Goal: Use online tool/utility: Utilize a website feature to perform a specific function

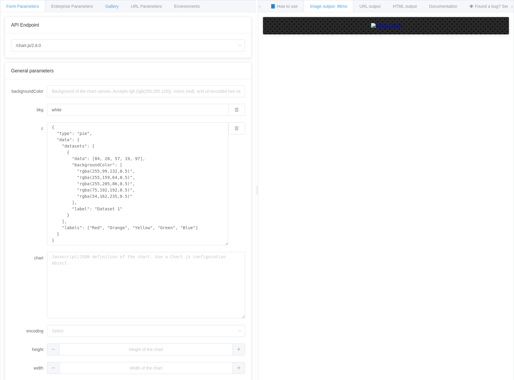
click at [115, 5] on span "Gallery" at bounding box center [111, 6] width 13 height 5
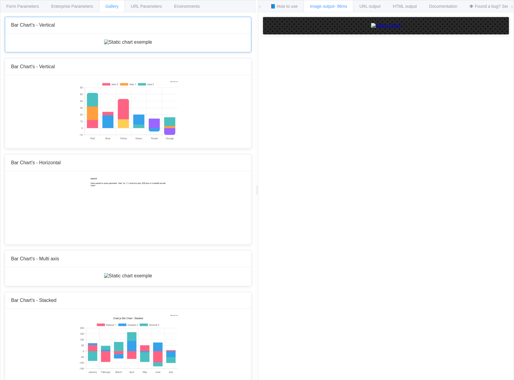
click at [104, 45] on img at bounding box center [128, 41] width 48 height 5
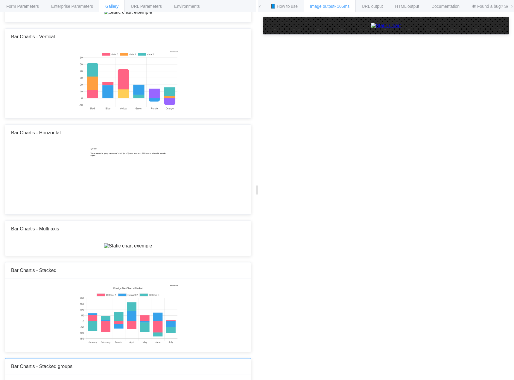
click at [318, 221] on div "How to maximize Image Charts in 3 steps Read the step-by-[PERSON_NAME] to the I…" at bounding box center [385, 200] width 255 height 377
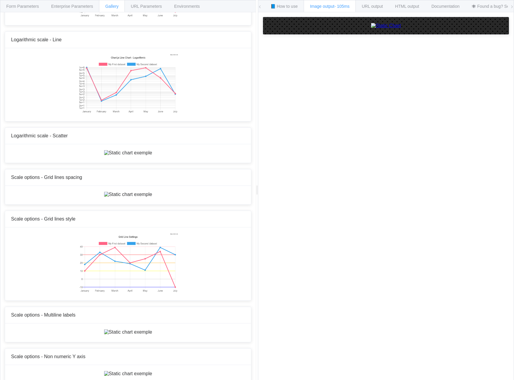
scroll to position [2451, 0]
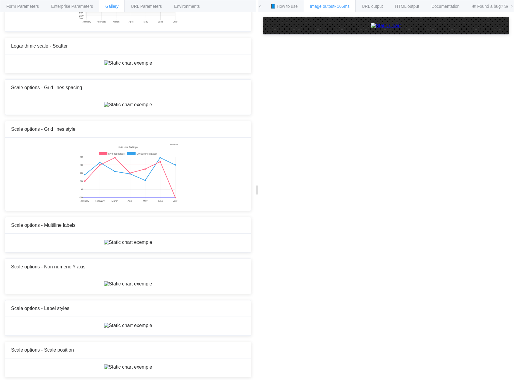
click at [337, 233] on div "How to maximize Image Charts in 3 steps Read the step-by-[PERSON_NAME] to the I…" at bounding box center [385, 200] width 255 height 377
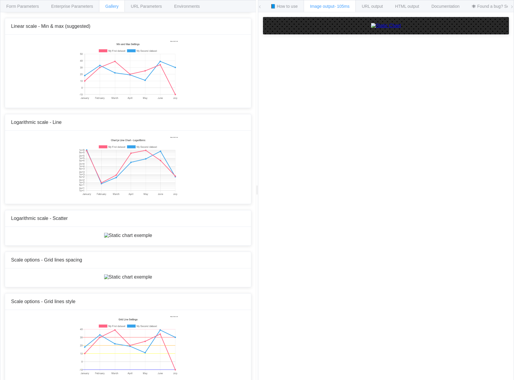
scroll to position [2302, 0]
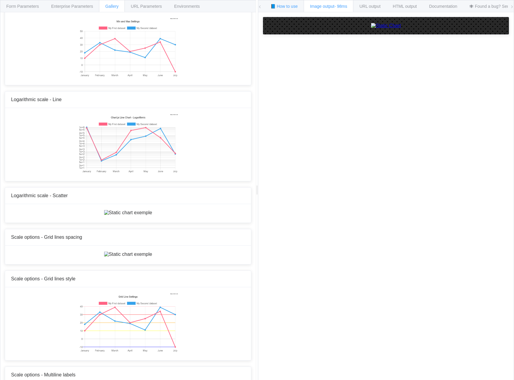
click at [288, 7] on span "📘 How to use" at bounding box center [283, 6] width 27 height 5
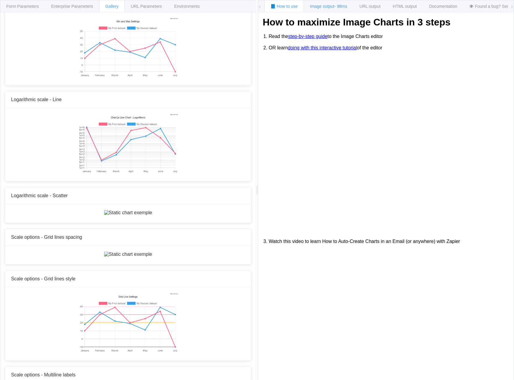
click at [328, 4] on span "Image output - 98ms" at bounding box center [328, 6] width 37 height 5
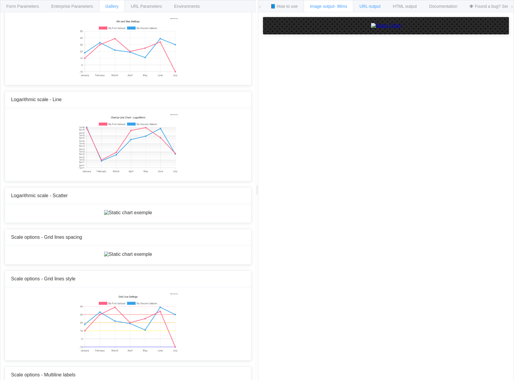
click at [366, 4] on div "URL output" at bounding box center [369, 6] width 33 height 12
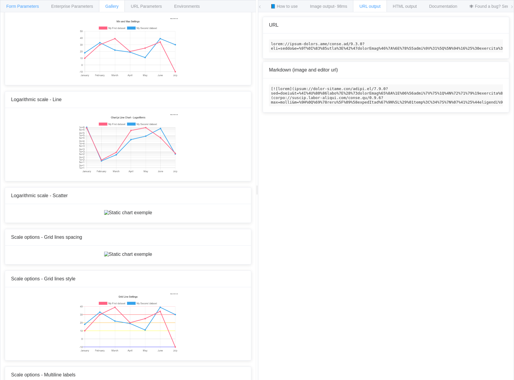
click at [28, 5] on span "Form Parameters" at bounding box center [22, 6] width 33 height 5
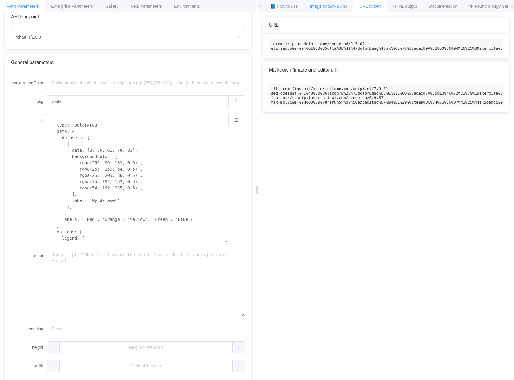
click at [327, 7] on span "Image output - 98ms" at bounding box center [328, 6] width 37 height 5
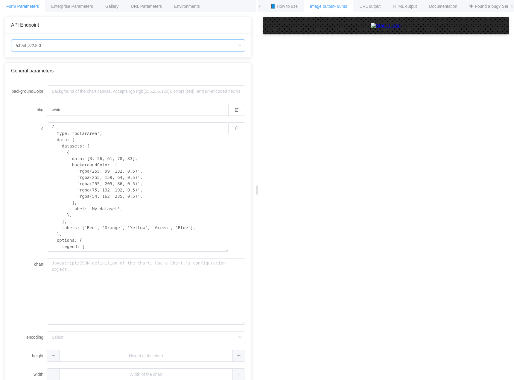
click at [65, 47] on input "/chart.js/2.8.0" at bounding box center [128, 45] width 234 height 12
click at [78, 28] on div "API Endpoint" at bounding box center [128, 25] width 246 height 16
click at [86, 159] on textarea "{ type: 'polarArea', data: { datasets: [ { data: [3, 56, 61, 78, 83], backgroun…" at bounding box center [137, 186] width 181 height 129
click at [124, 159] on textarea "{ type: 'polarArea', data: { datasets: [ { data: [13, 56, 61, 78, 83], backgrou…" at bounding box center [137, 186] width 181 height 129
type textarea "{ type: 'polarArea', data: { datasets: [ { data: [13, 56, 61, 78, 283], backgro…"
